Goal: Check status: Check status

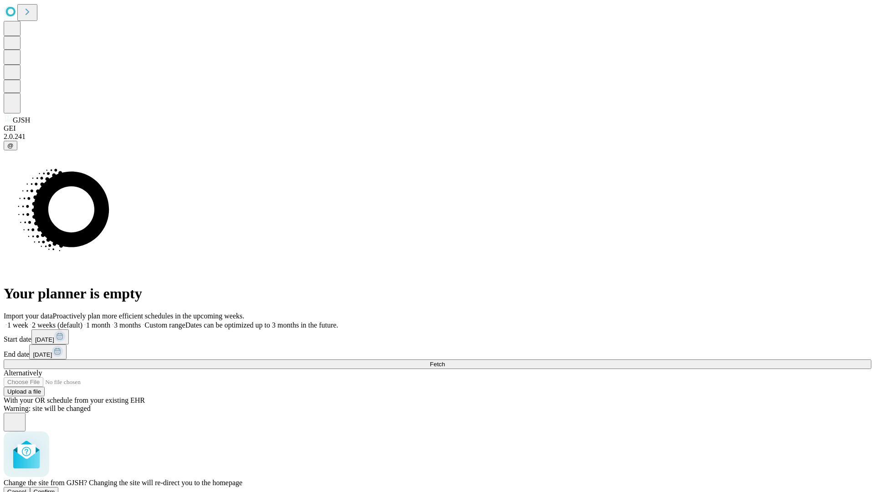
click at [55, 488] on span "Confirm" at bounding box center [44, 491] width 21 height 7
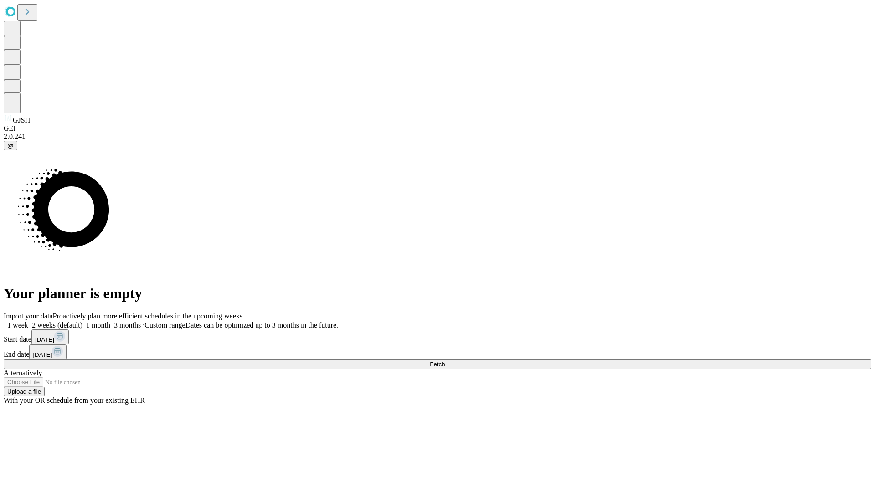
click at [82, 321] on label "2 weeks (default)" at bounding box center [55, 325] width 54 height 8
click at [445, 361] on span "Fetch" at bounding box center [437, 364] width 15 height 7
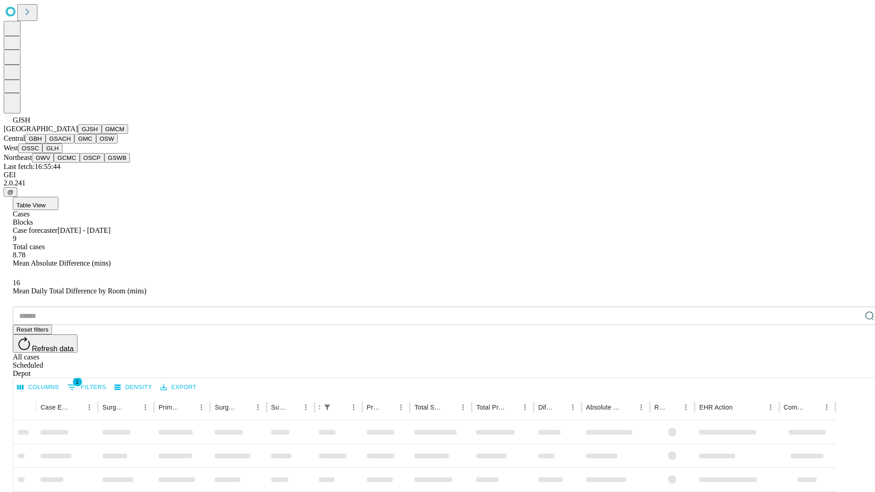
click at [102, 134] on button "GMCM" at bounding box center [115, 129] width 26 height 10
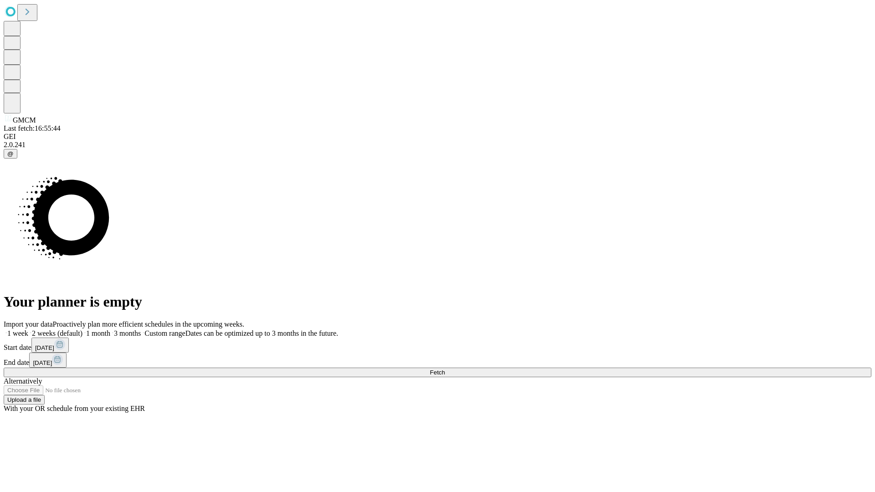
click at [82, 329] on label "2 weeks (default)" at bounding box center [55, 333] width 54 height 8
click at [445, 369] on span "Fetch" at bounding box center [437, 372] width 15 height 7
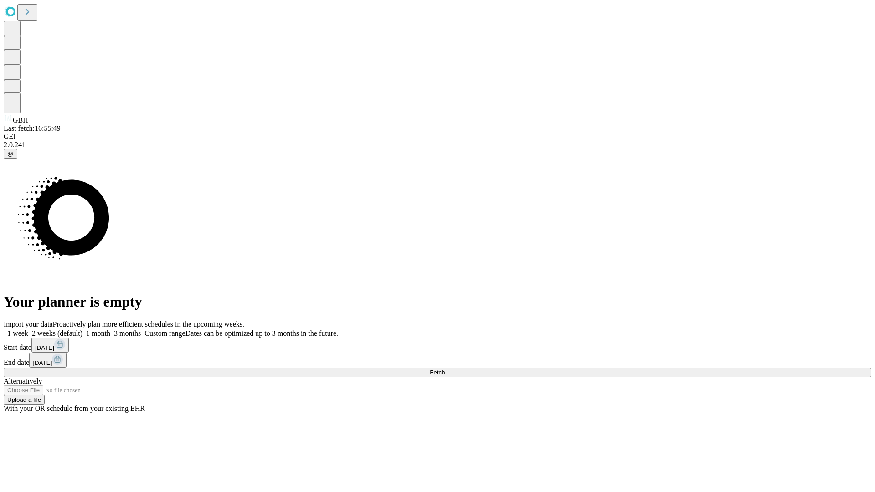
click at [82, 329] on label "2 weeks (default)" at bounding box center [55, 333] width 54 height 8
click at [445, 369] on span "Fetch" at bounding box center [437, 372] width 15 height 7
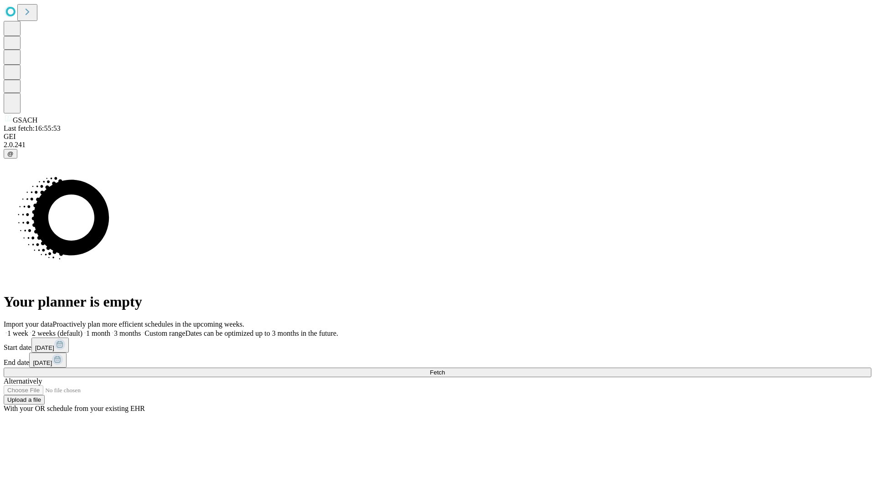
click at [445, 369] on span "Fetch" at bounding box center [437, 372] width 15 height 7
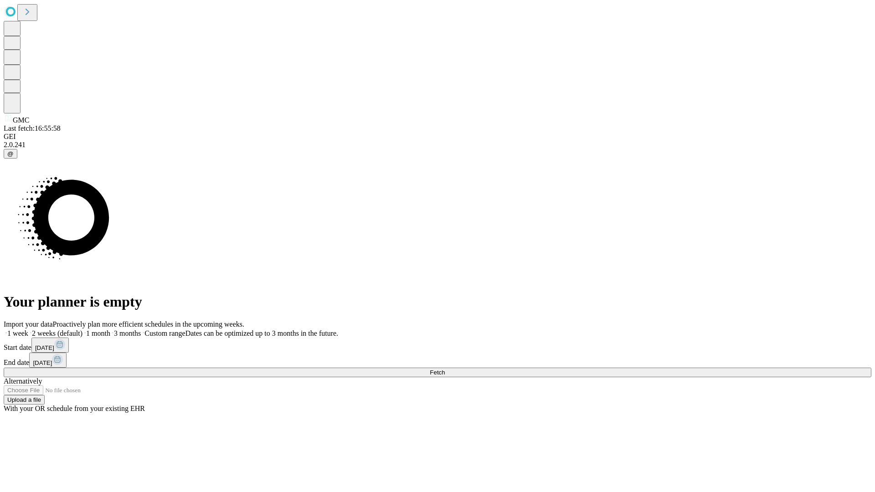
click at [82, 329] on label "2 weeks (default)" at bounding box center [55, 333] width 54 height 8
click at [445, 369] on span "Fetch" at bounding box center [437, 372] width 15 height 7
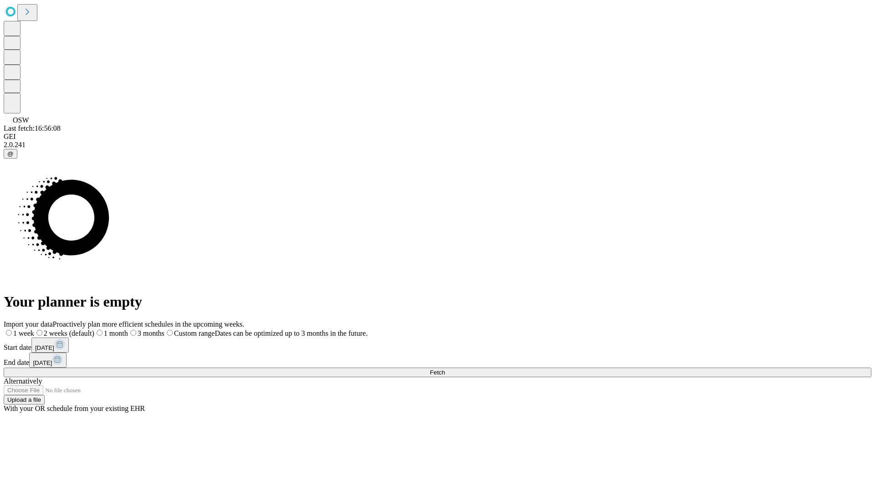
click at [94, 329] on label "2 weeks (default)" at bounding box center [64, 333] width 60 height 8
click at [445, 369] on span "Fetch" at bounding box center [437, 372] width 15 height 7
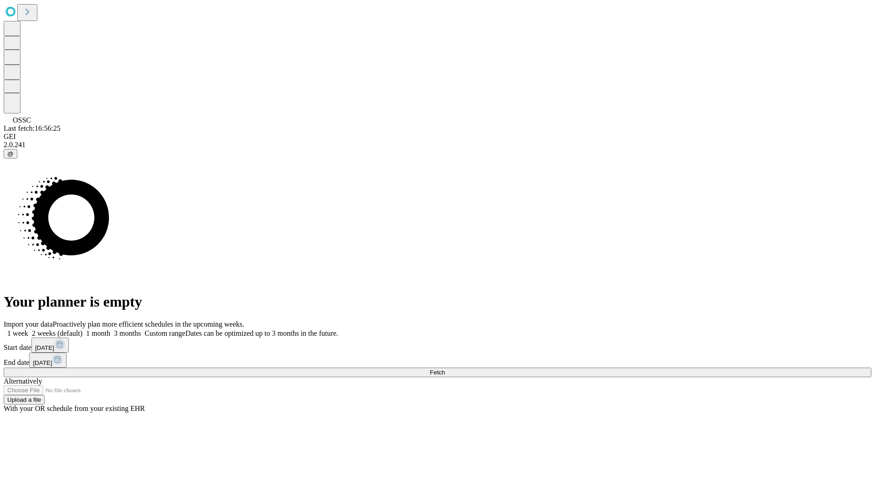
click at [82, 329] on label "2 weeks (default)" at bounding box center [55, 333] width 54 height 8
click at [445, 369] on span "Fetch" at bounding box center [437, 372] width 15 height 7
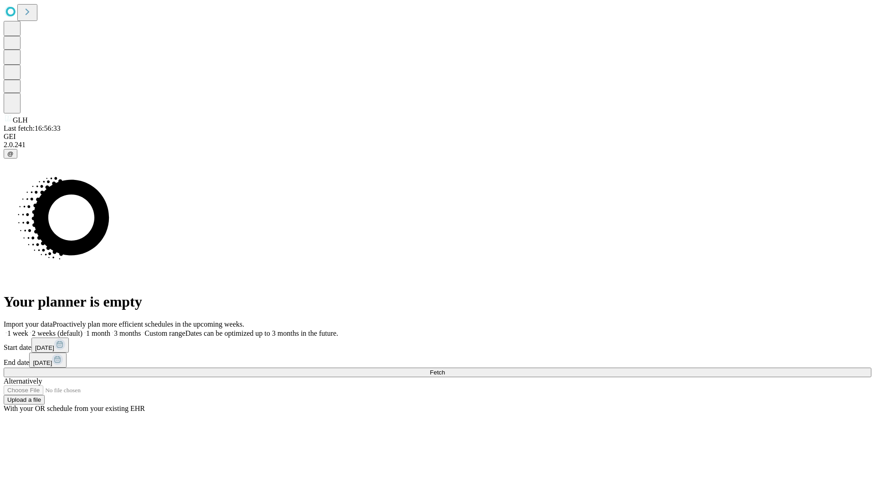
click at [82, 329] on label "2 weeks (default)" at bounding box center [55, 333] width 54 height 8
click at [445, 369] on span "Fetch" at bounding box center [437, 372] width 15 height 7
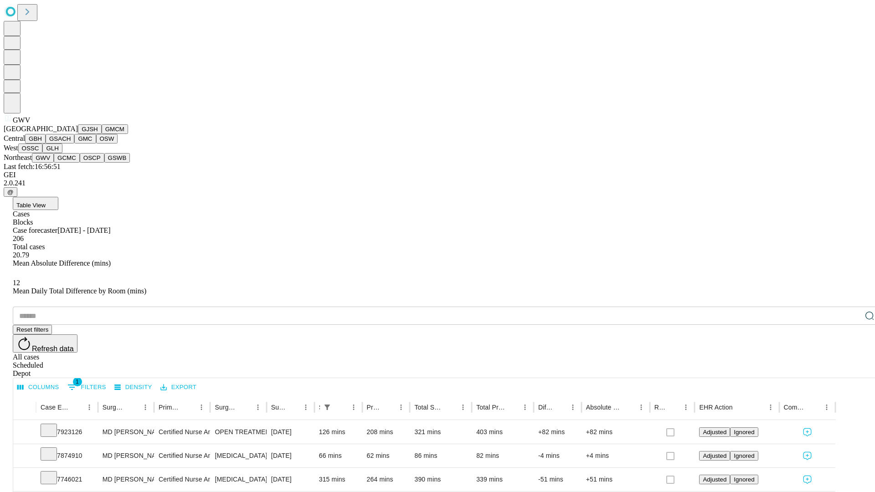
click at [71, 163] on button "GCMC" at bounding box center [67, 158] width 26 height 10
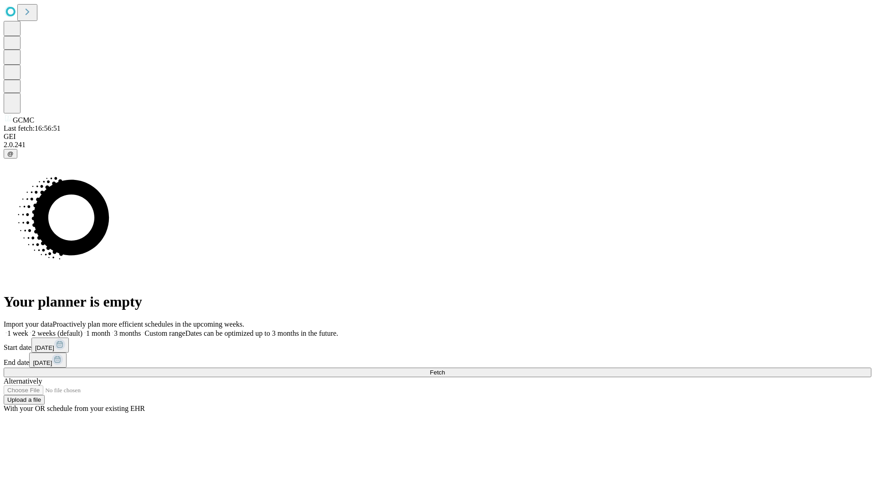
click at [445, 369] on span "Fetch" at bounding box center [437, 372] width 15 height 7
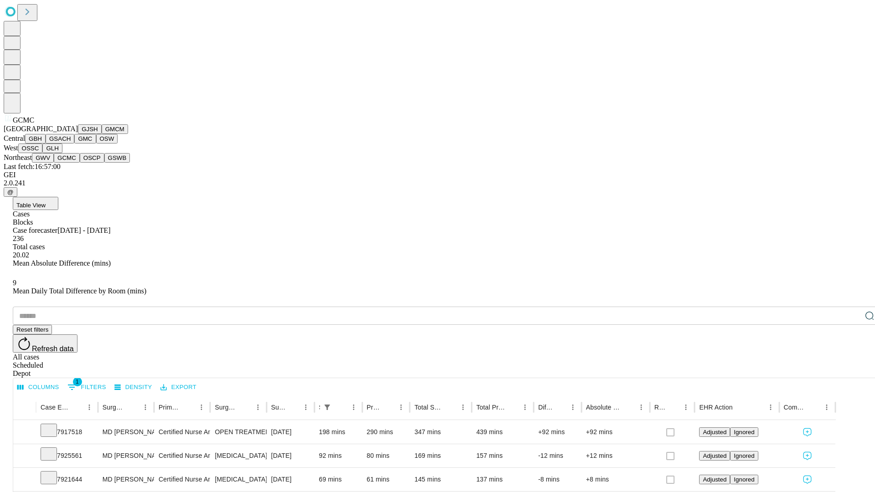
click at [80, 163] on button "OSCP" at bounding box center [92, 158] width 25 height 10
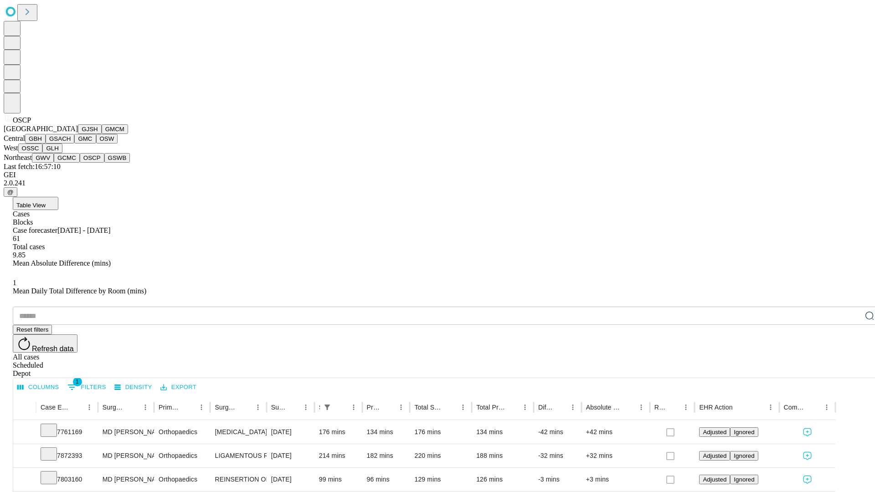
click at [104, 163] on button "GSWB" at bounding box center [117, 158] width 26 height 10
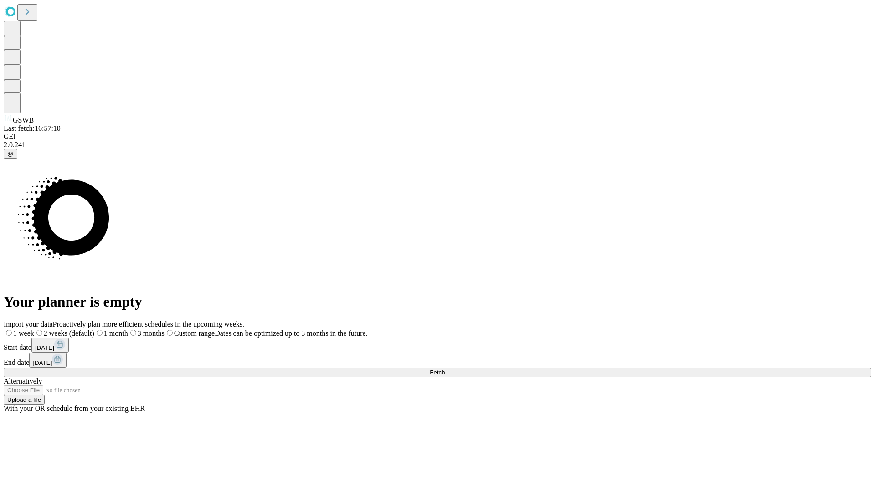
click at [94, 329] on label "2 weeks (default)" at bounding box center [64, 333] width 60 height 8
click at [445, 369] on span "Fetch" at bounding box center [437, 372] width 15 height 7
